Goal: Communication & Community: Answer question/provide support

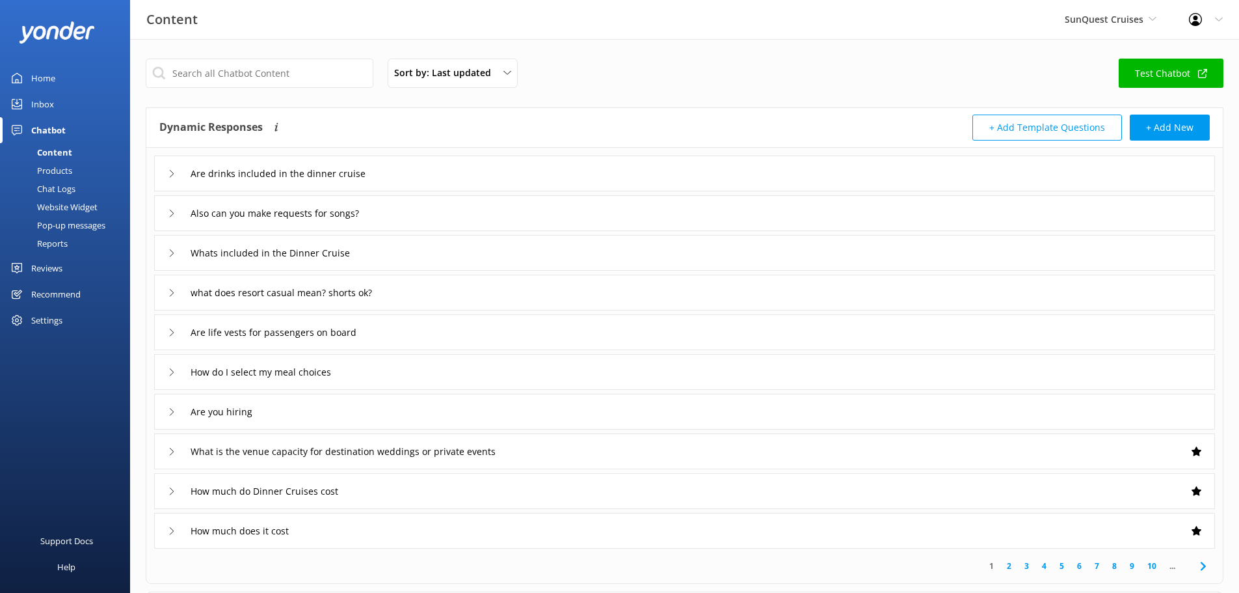
click at [1083, 13] on span "SunQuest Cruises" at bounding box center [1104, 19] width 79 height 12
click at [1093, 85] on link "SunVenture Cruises" at bounding box center [1114, 85] width 130 height 31
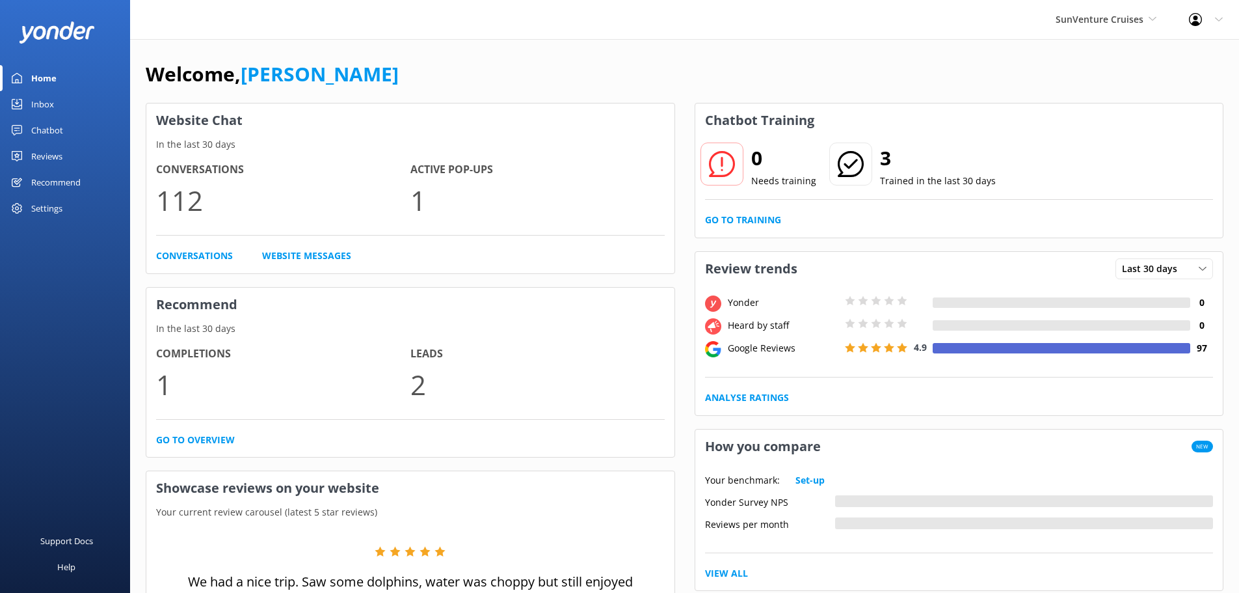
click at [1068, 13] on span "SunVenture Cruises" at bounding box center [1100, 19] width 88 height 12
click at [1077, 54] on link "SunQuest Cruises" at bounding box center [1105, 54] width 130 height 31
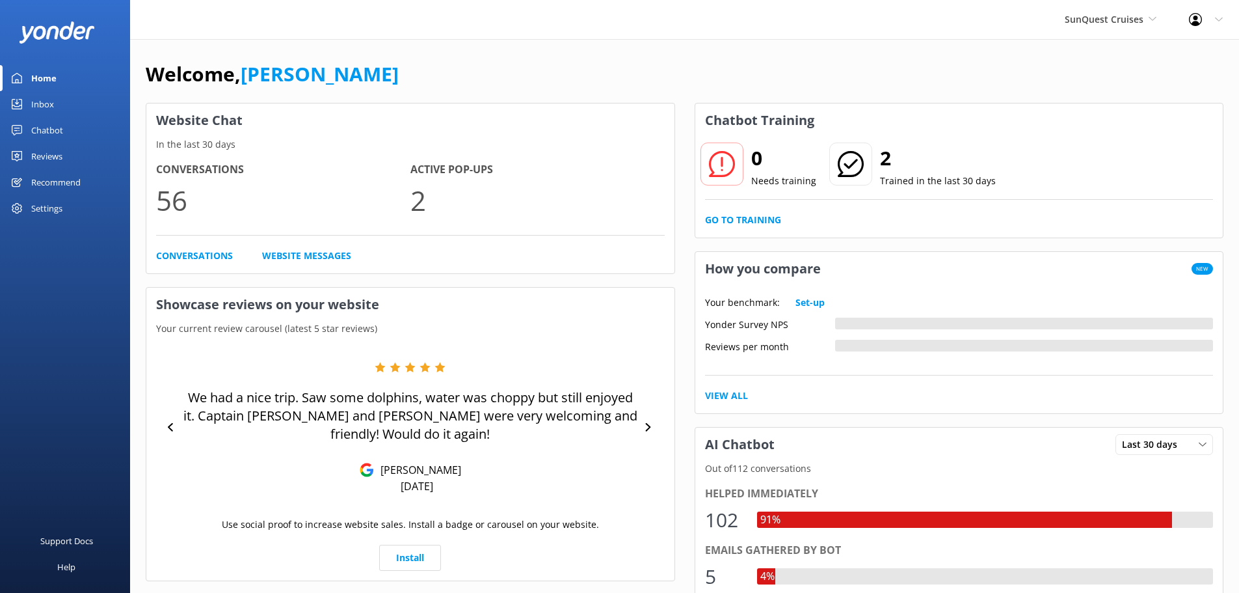
click at [55, 126] on div "Chatbot" at bounding box center [47, 130] width 32 height 26
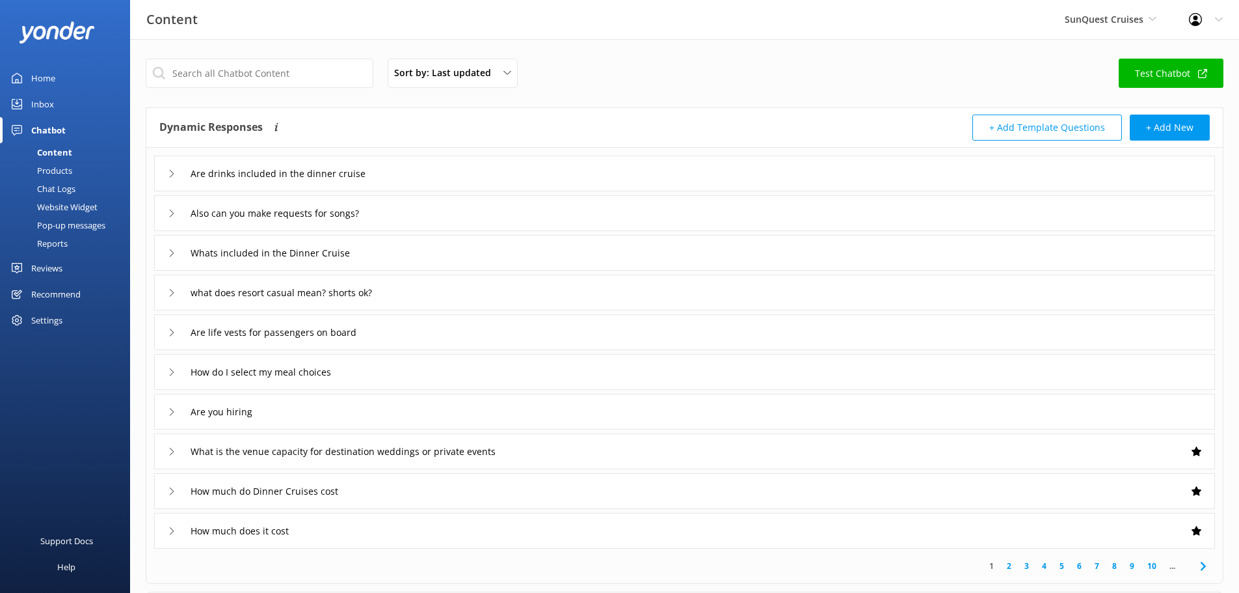
click at [49, 111] on div "Inbox" at bounding box center [42, 104] width 23 height 26
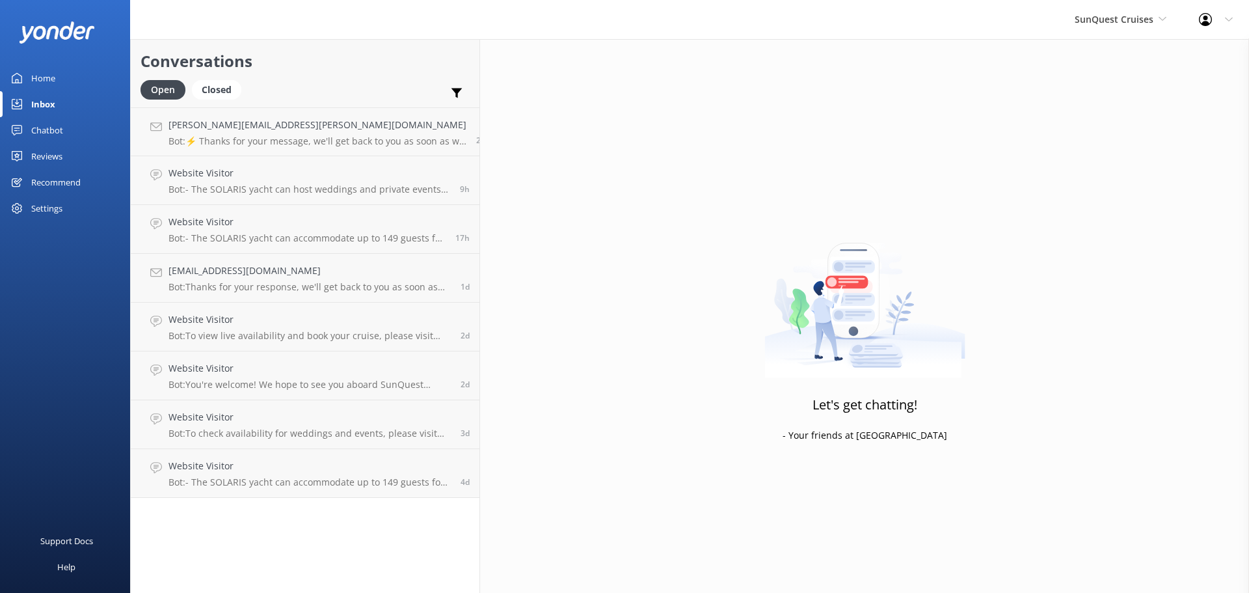
click at [193, 118] on h4 "[PERSON_NAME][EMAIL_ADDRESS][PERSON_NAME][DOMAIN_NAME]" at bounding box center [317, 125] width 298 height 14
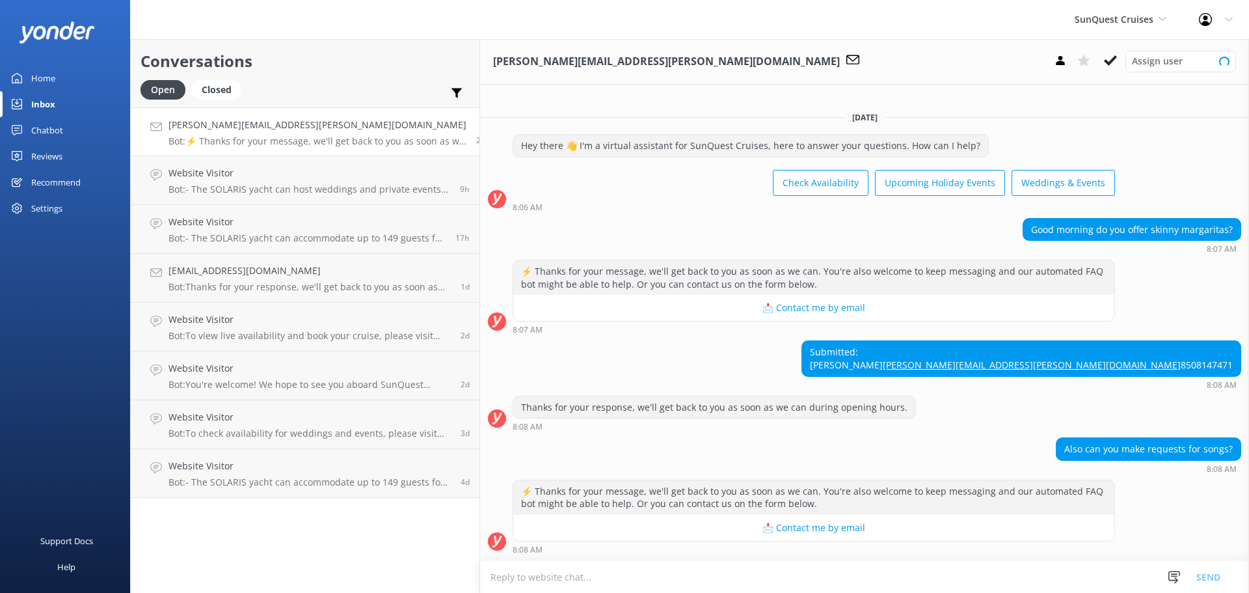
scroll to position [10, 0]
click at [206, 182] on div "Website Visitor Bot: - The SOLARIS yacht can host weddings and private events f…" at bounding box center [309, 180] width 282 height 29
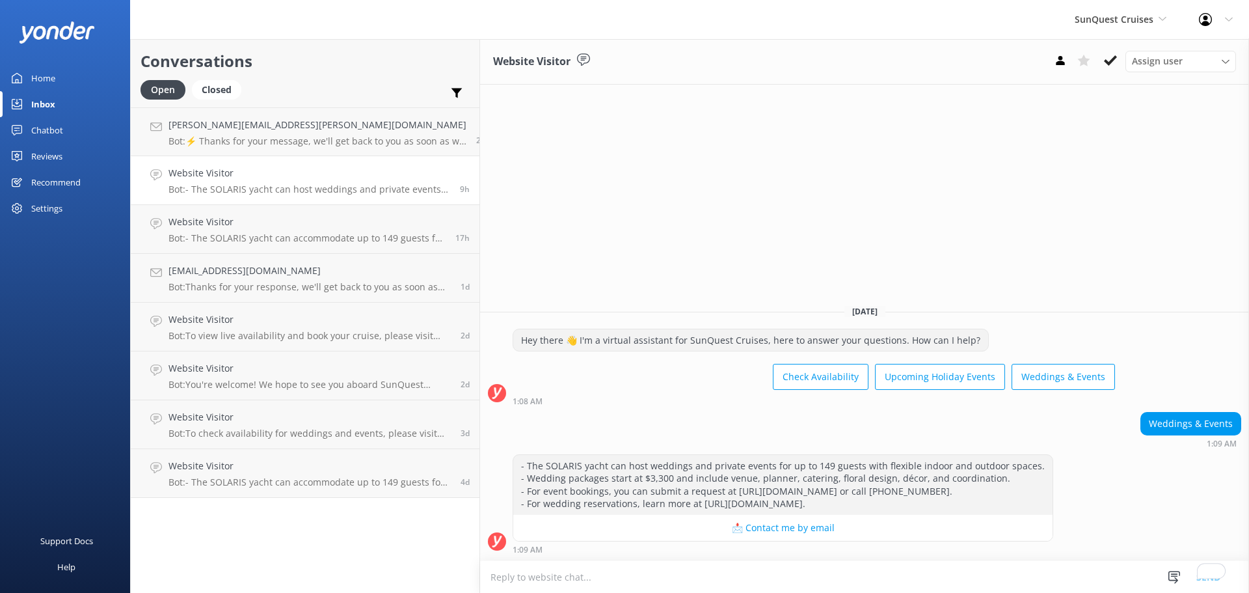
click at [226, 243] on p "Bot: - The SOLARIS yacht can accommodate up to 149 guests for weddings and priv…" at bounding box center [306, 238] width 277 height 12
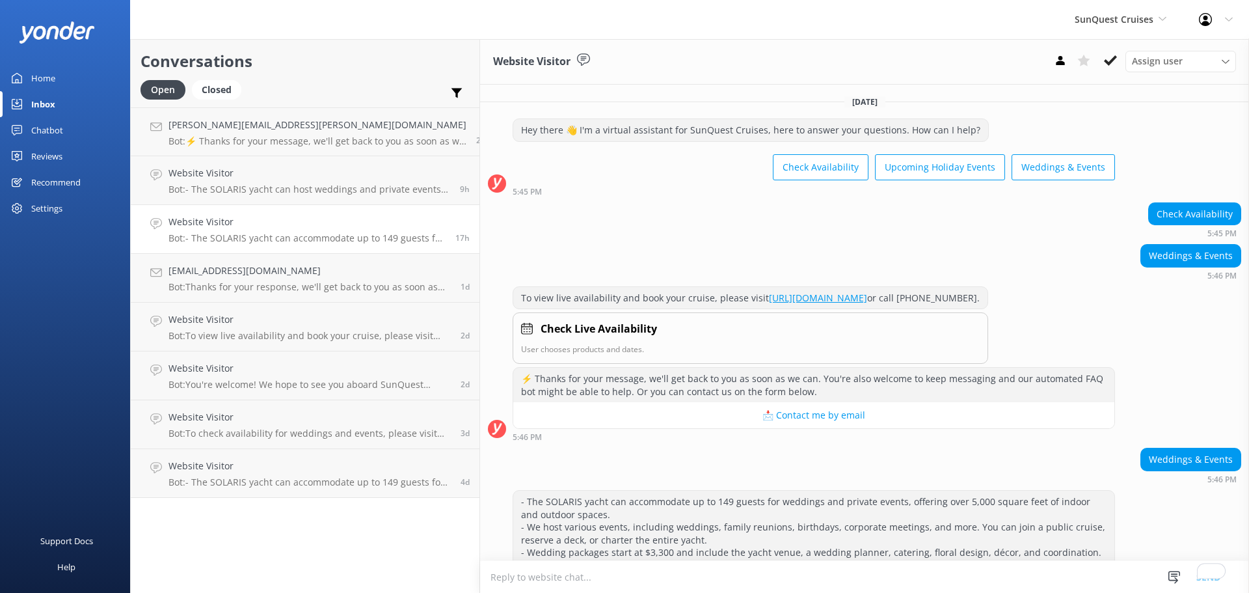
click at [283, 284] on p "Bot: Thanks for your response, we'll get back to you as soon as we can during o…" at bounding box center [309, 287] width 282 height 12
